Goal: Task Accomplishment & Management: Manage account settings

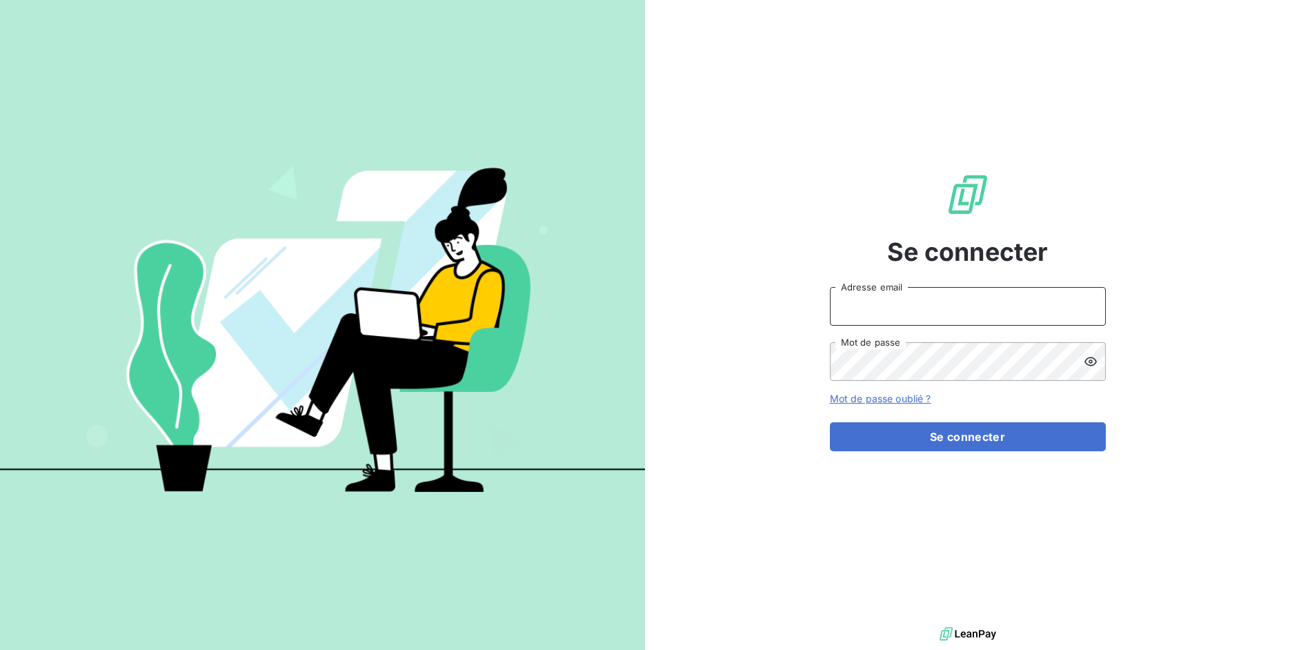
click at [896, 318] on input "Adresse email" at bounding box center [968, 306] width 276 height 39
drag, startPoint x: 879, startPoint y: 306, endPoint x: 947, endPoint y: 309, distance: 68.3
click at [947, 309] on input "admin@3dcelo" at bounding box center [968, 306] width 276 height 39
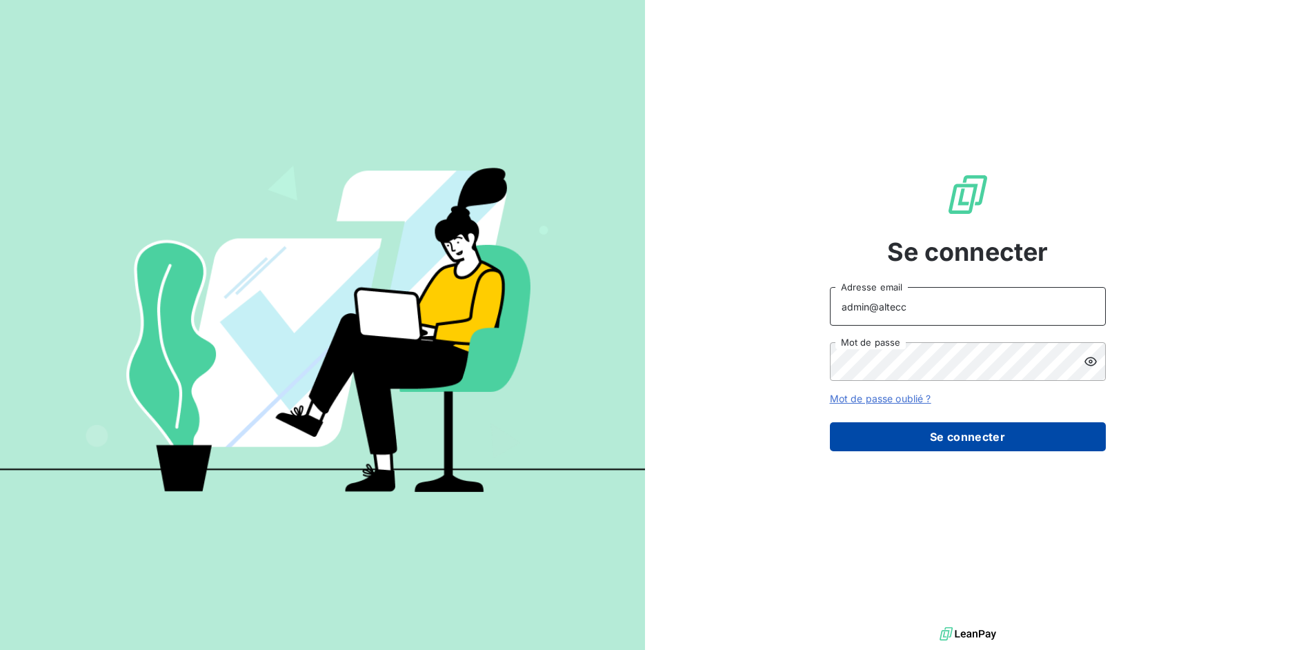
type input "admin@altecc"
click at [946, 440] on button "Se connecter" at bounding box center [968, 436] width 276 height 29
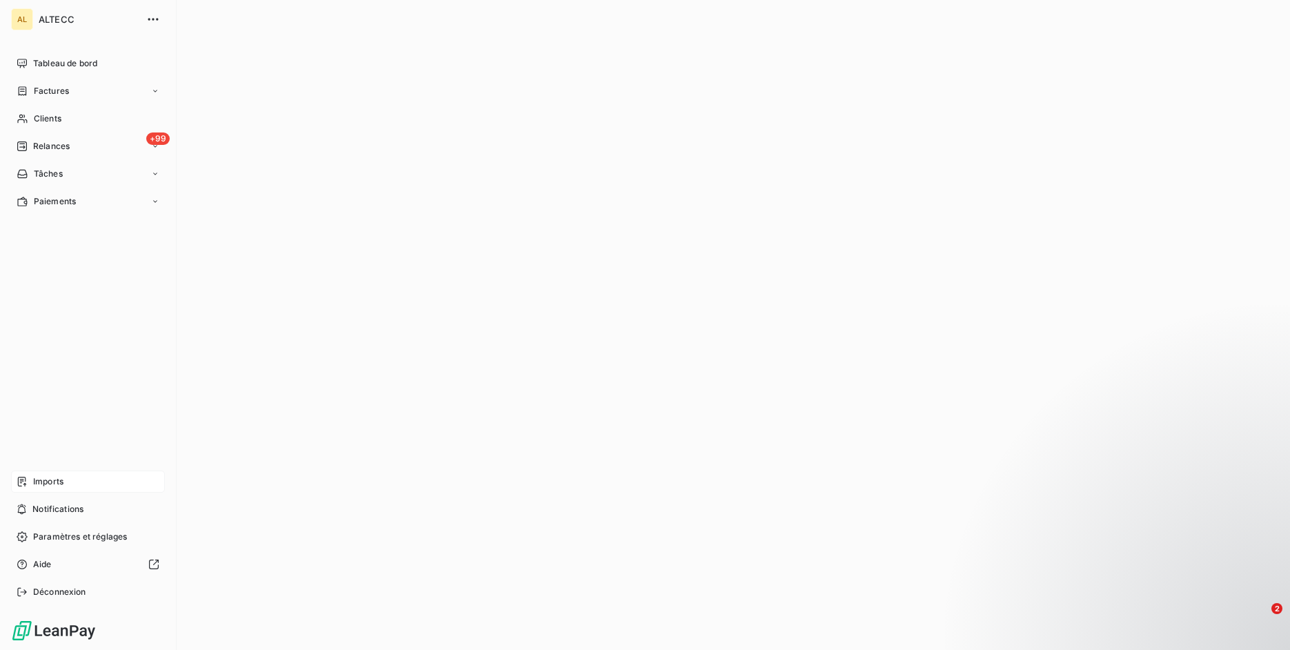
click at [30, 476] on div "Imports" at bounding box center [88, 481] width 154 height 22
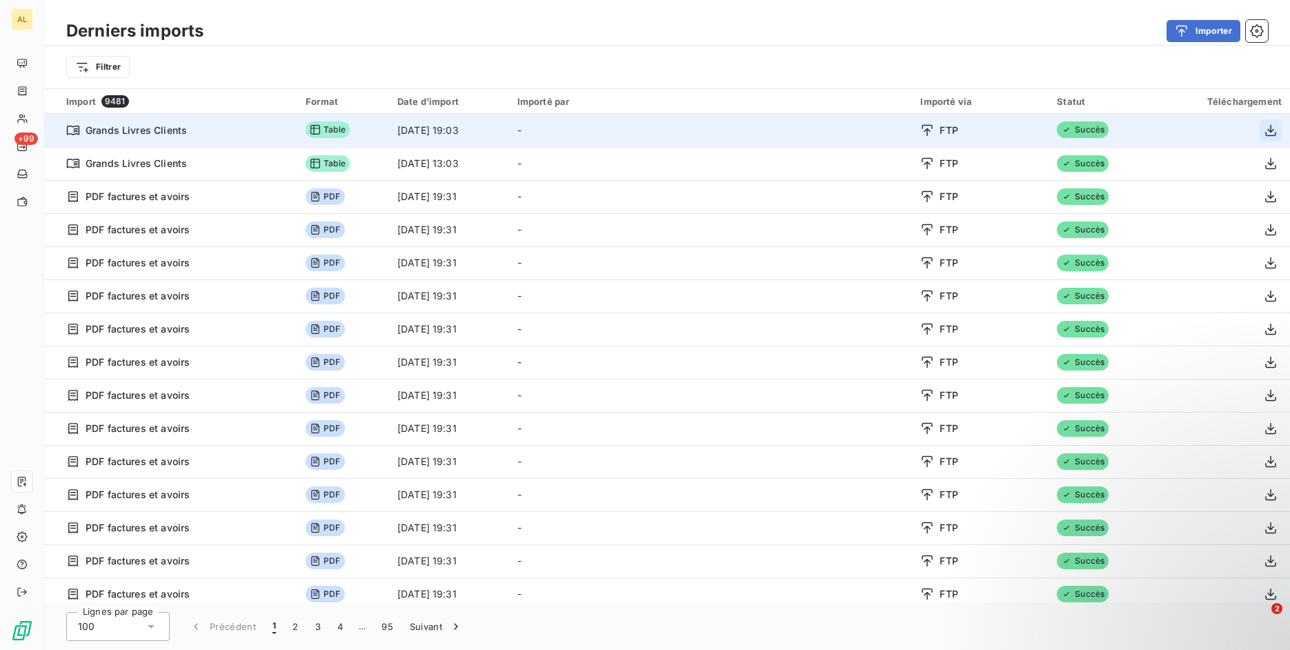
click at [1265, 130] on icon "button" at bounding box center [1270, 130] width 11 height 12
